Goal: Information Seeking & Learning: Compare options

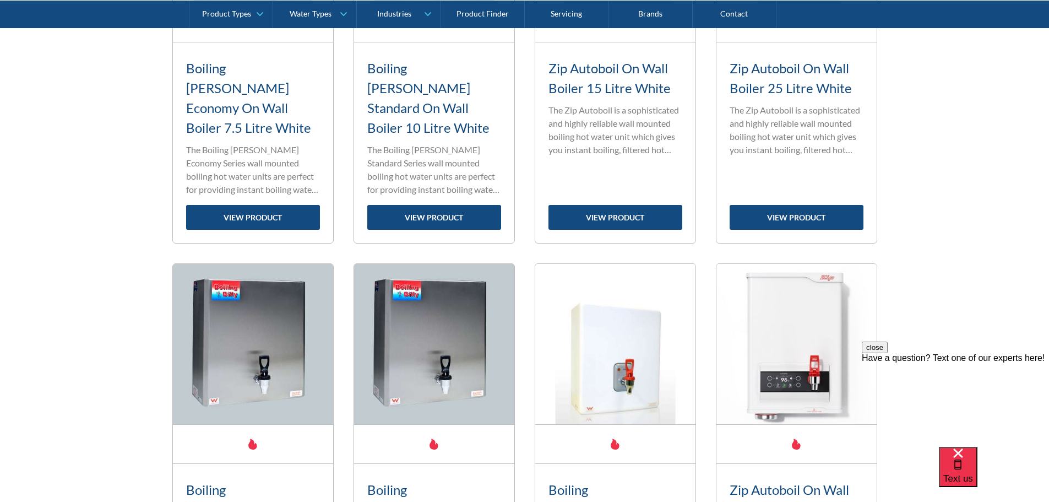
scroll to position [1652, 0]
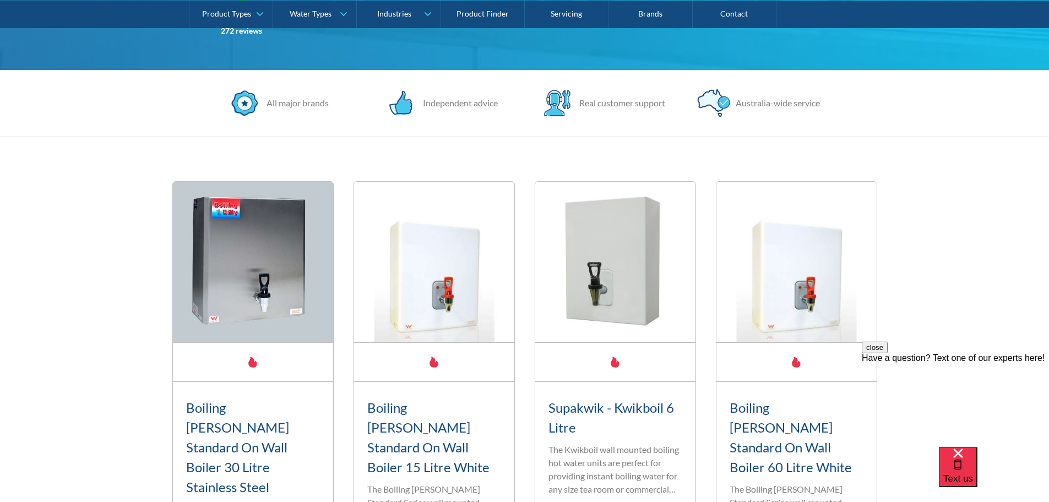
scroll to position [461, 0]
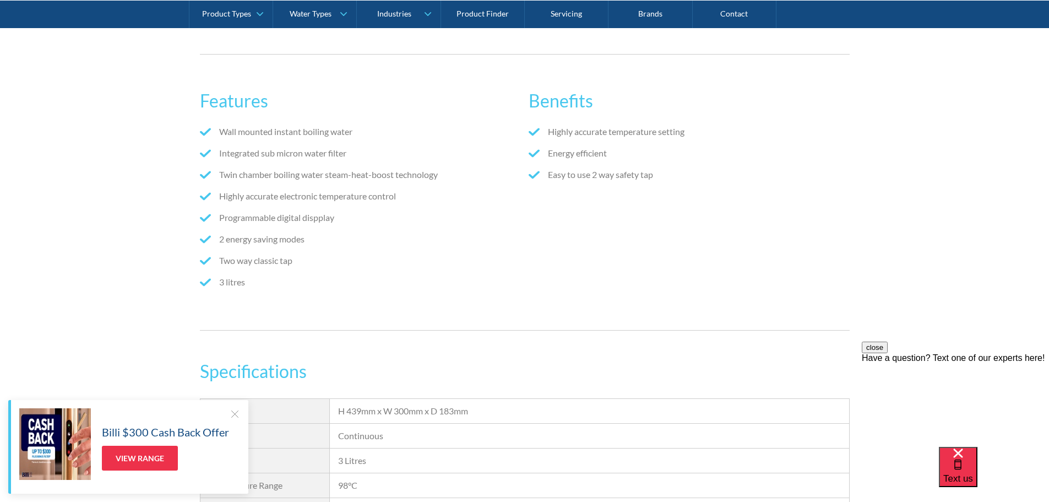
scroll to position [826, 0]
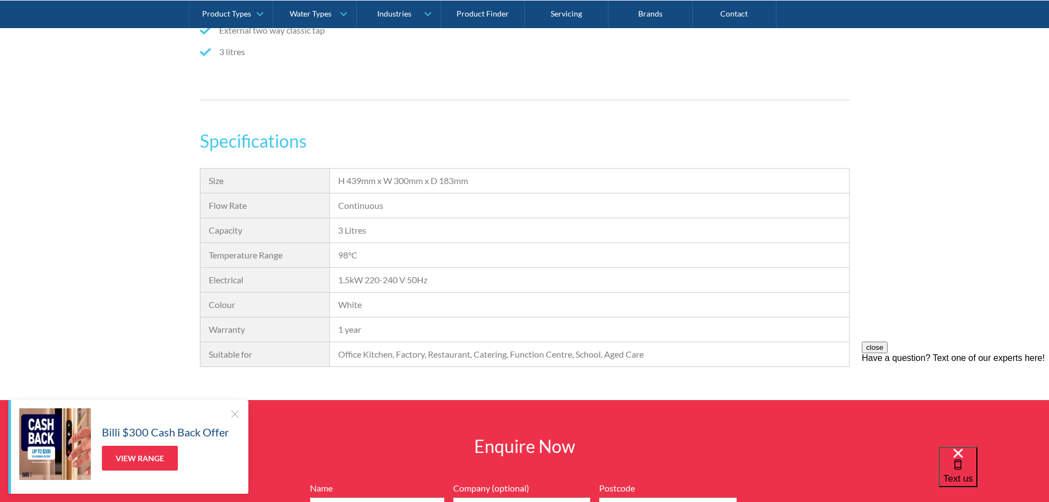
scroll to position [661, 0]
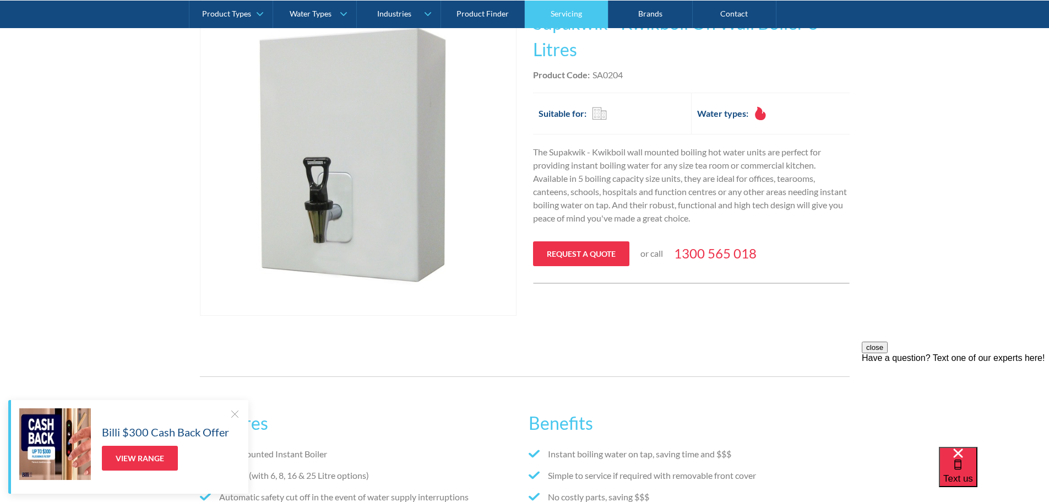
scroll to position [275, 0]
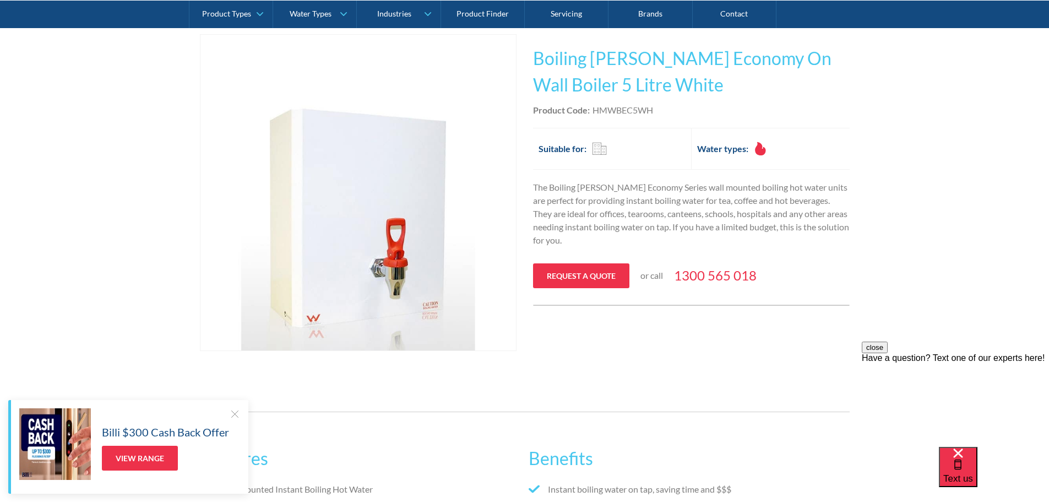
scroll to position [220, 0]
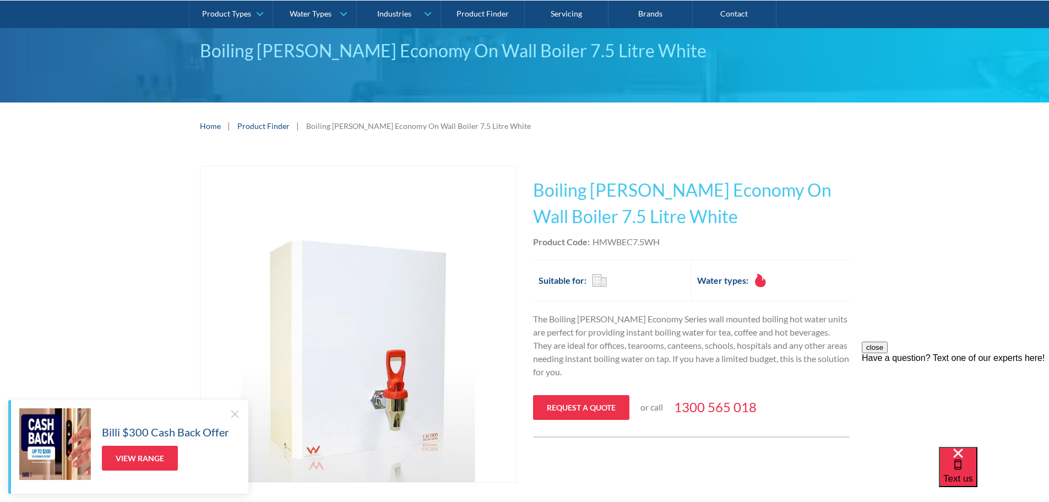
scroll to position [220, 0]
